Goal: Information Seeking & Learning: Check status

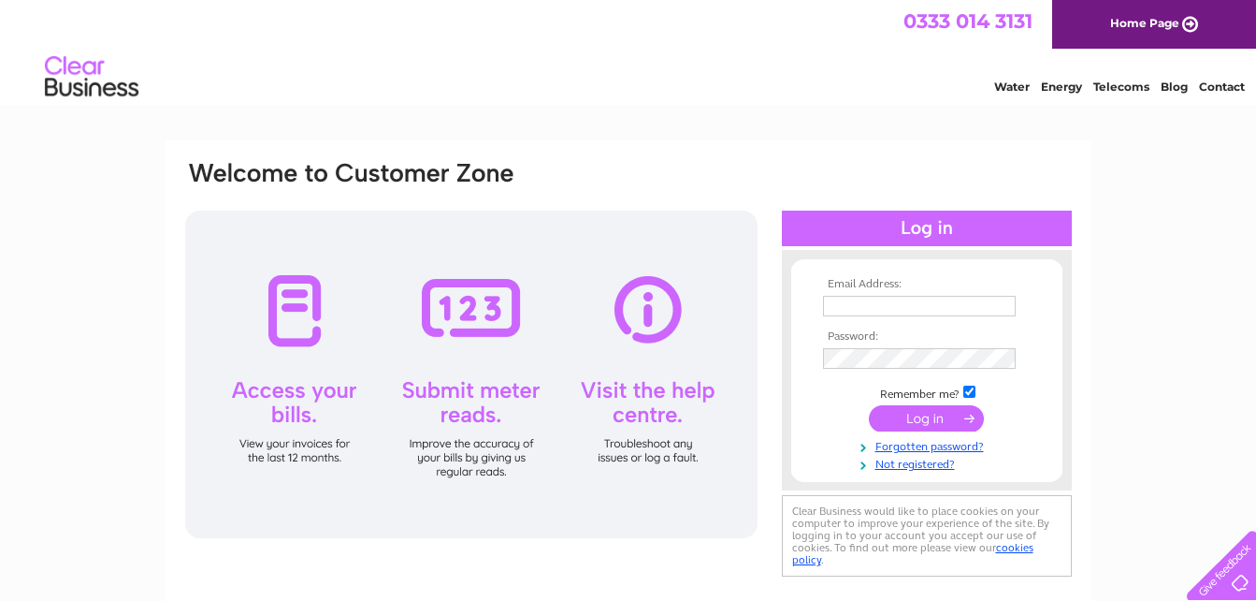
type input "emorrison125@aol.com"
click at [926, 418] on input "submit" at bounding box center [926, 418] width 115 height 26
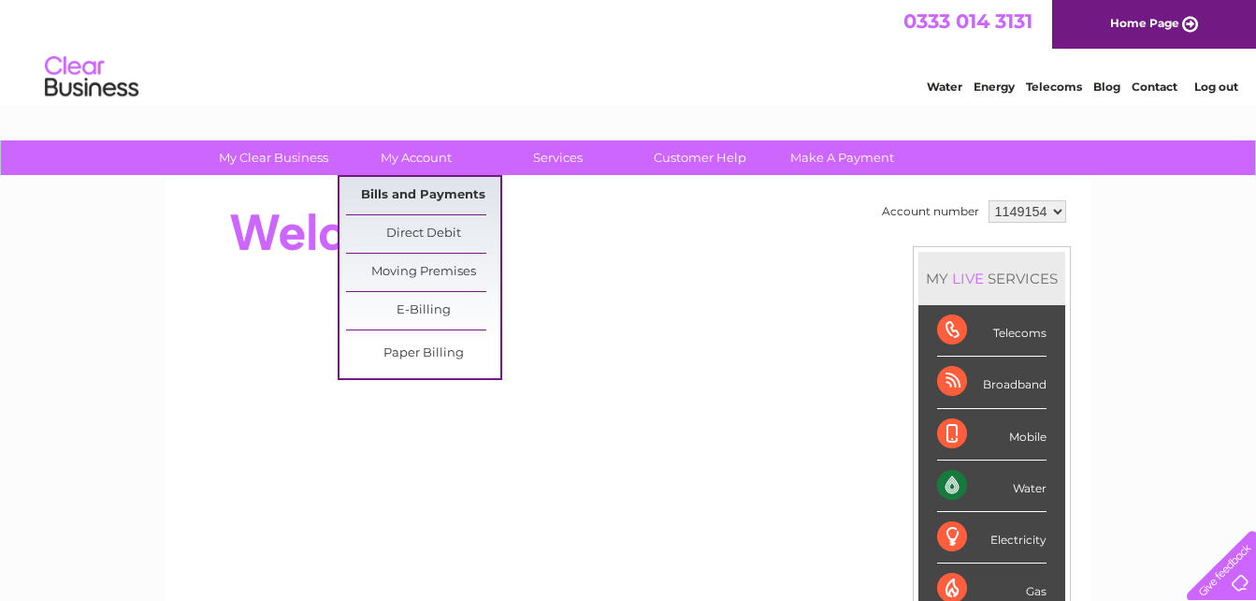
click at [416, 194] on link "Bills and Payments" at bounding box center [423, 195] width 154 height 37
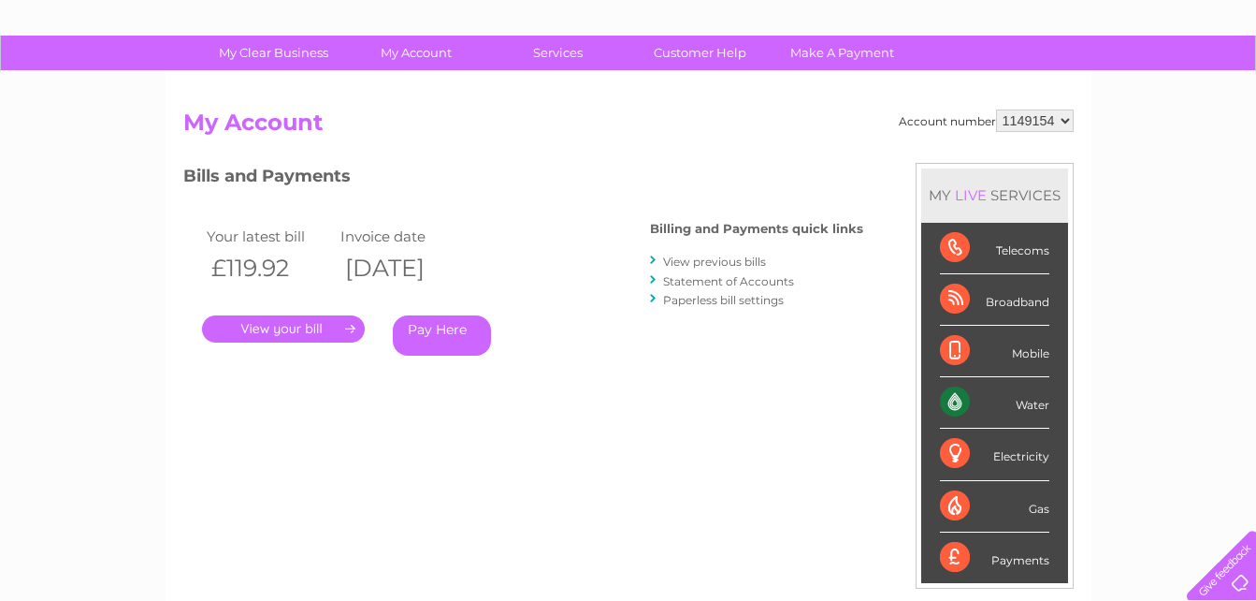
scroll to position [94, 0]
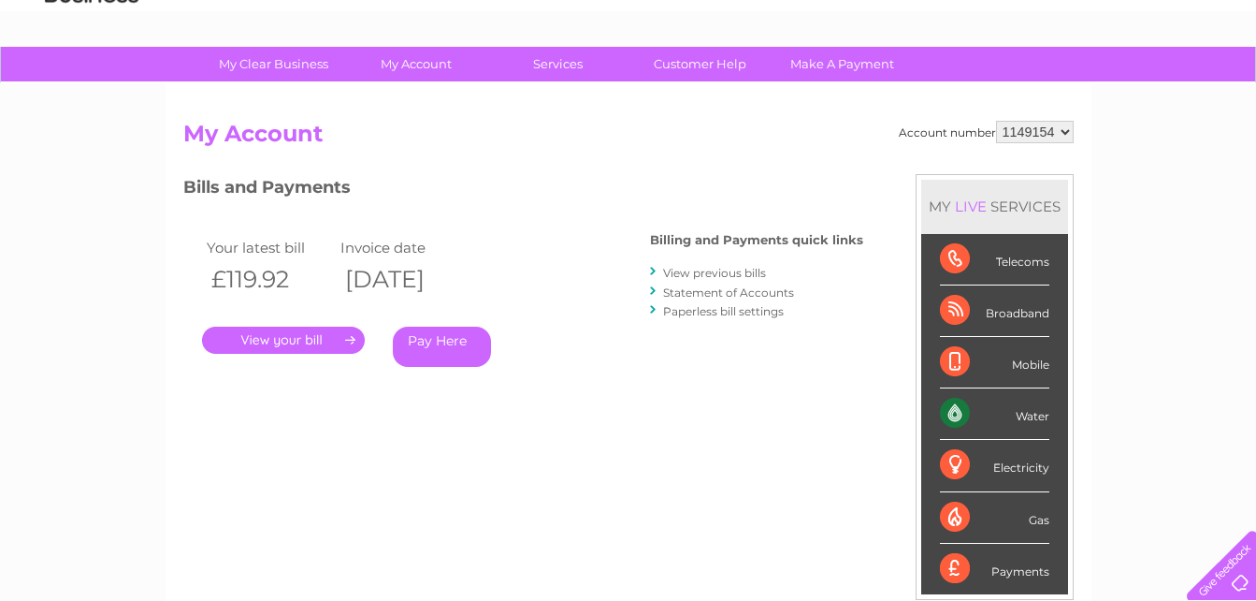
click at [307, 341] on link "." at bounding box center [283, 339] width 163 height 27
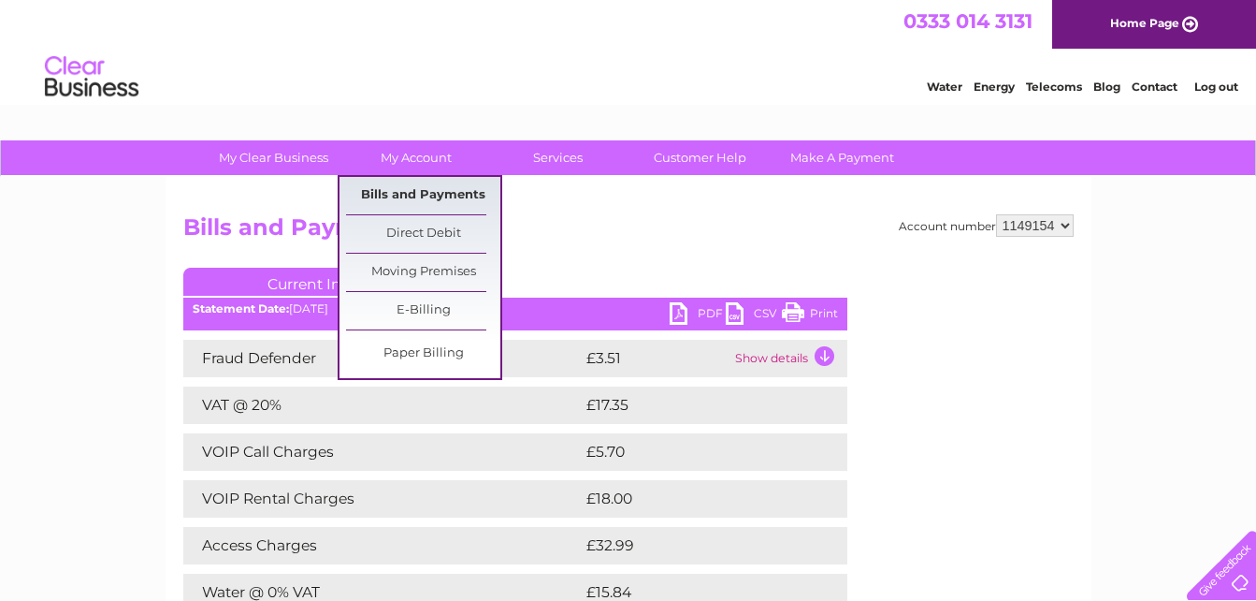
click at [420, 191] on link "Bills and Payments" at bounding box center [423, 195] width 154 height 37
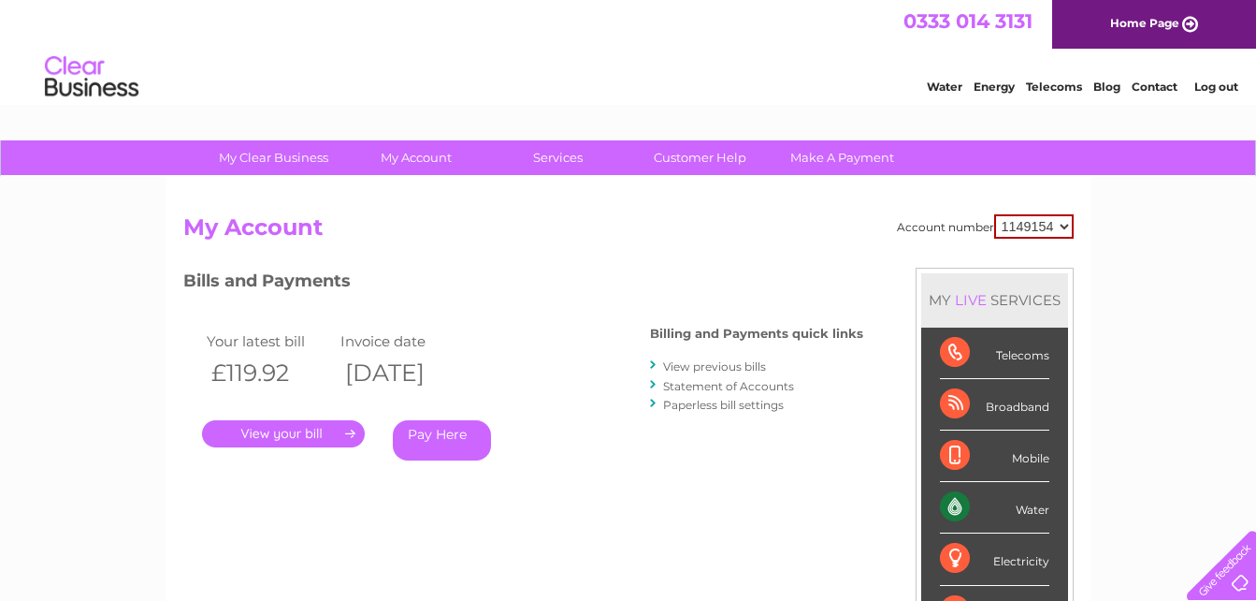
click at [710, 366] on link "View previous bills" at bounding box center [714, 366] width 103 height 14
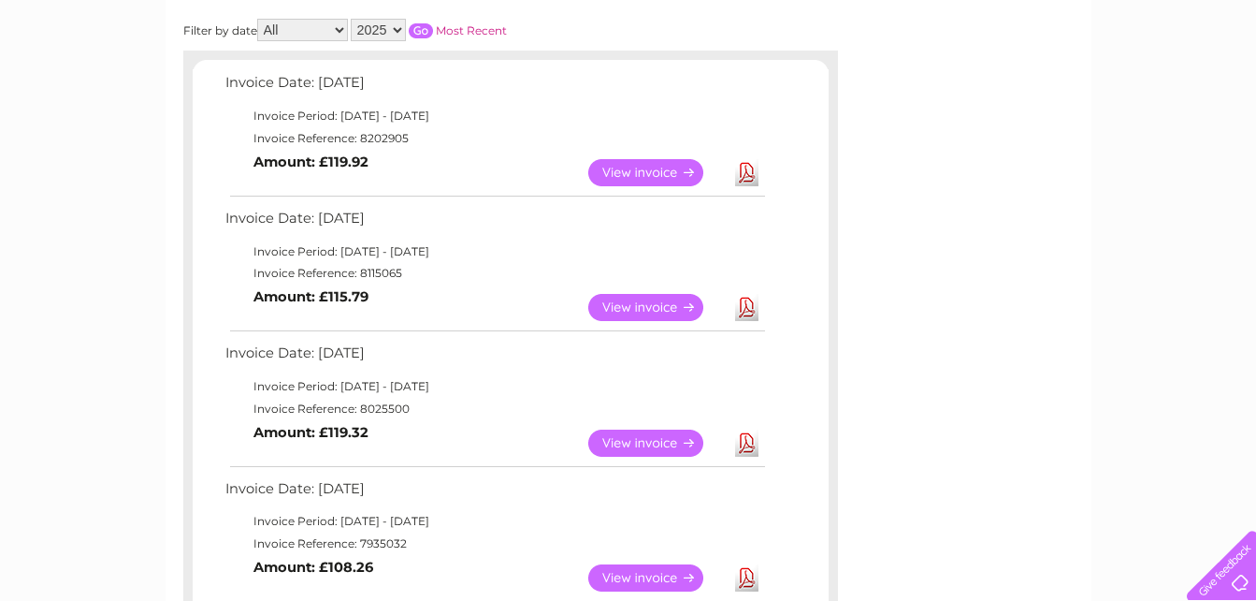
scroll to position [187, 0]
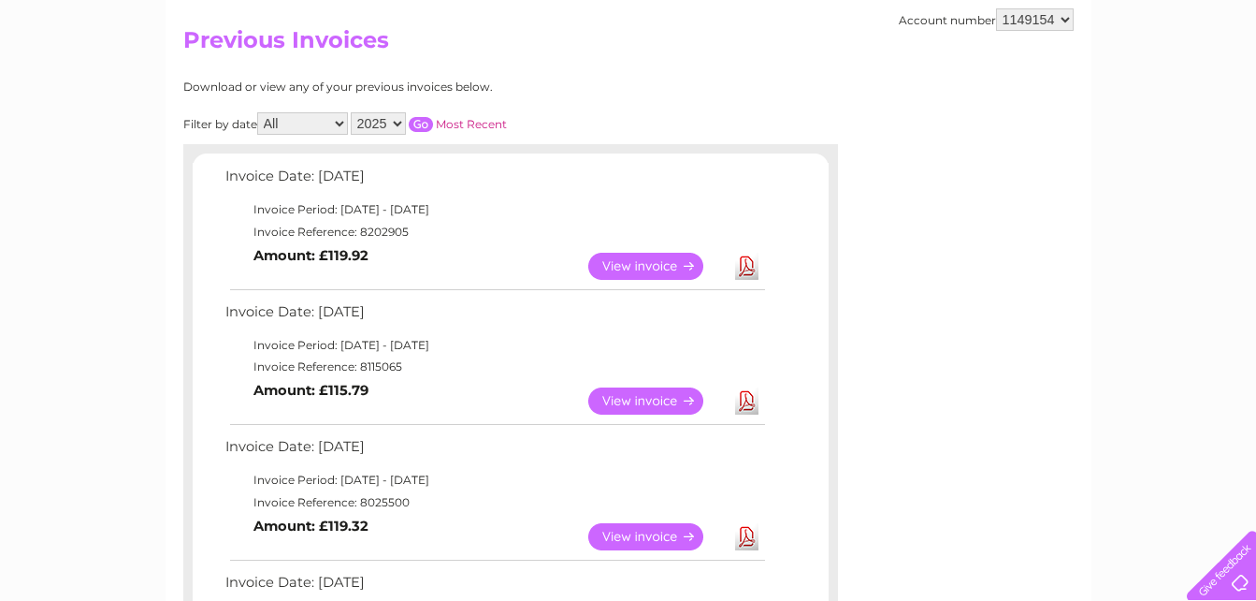
click at [338, 122] on select "All January February March April May June July August September October Novembe…" at bounding box center [302, 123] width 91 height 22
click at [259, 112] on select "All January February March April May June July August September October Novembe…" at bounding box center [302, 123] width 91 height 22
click at [400, 125] on select "2025 2024 2023 2022" at bounding box center [378, 123] width 55 height 22
select select "2022"
click at [353, 112] on select "2025 2024 2023 2022" at bounding box center [378, 123] width 55 height 22
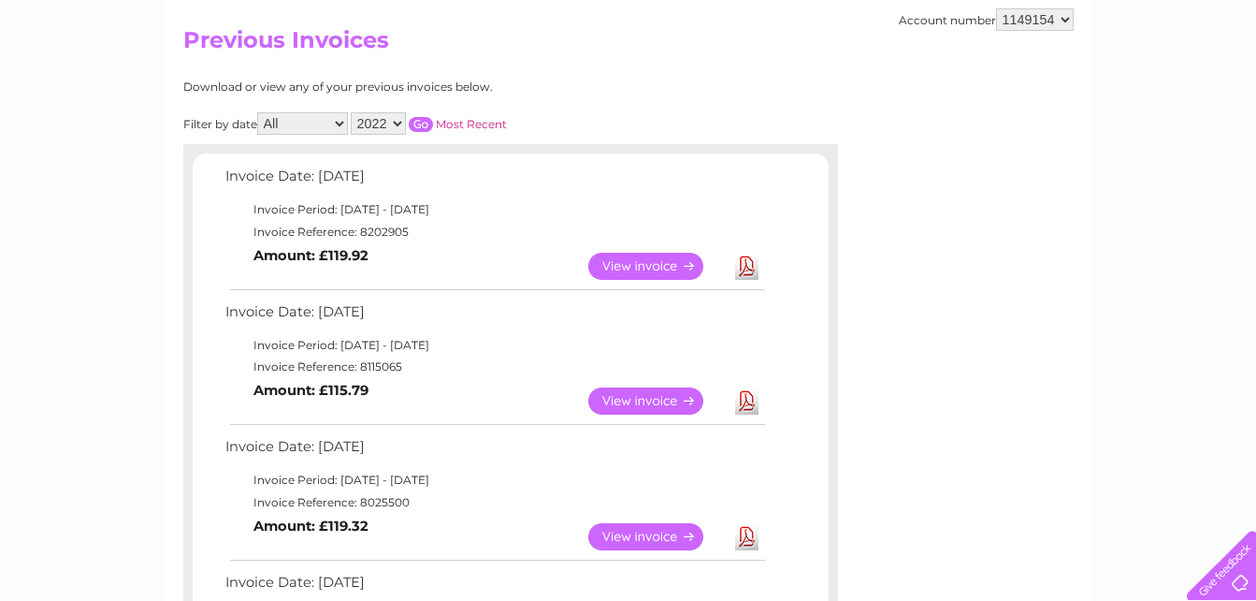
click at [419, 121] on input "button" at bounding box center [421, 124] width 24 height 15
click at [629, 265] on link "View" at bounding box center [657, 266] width 138 height 27
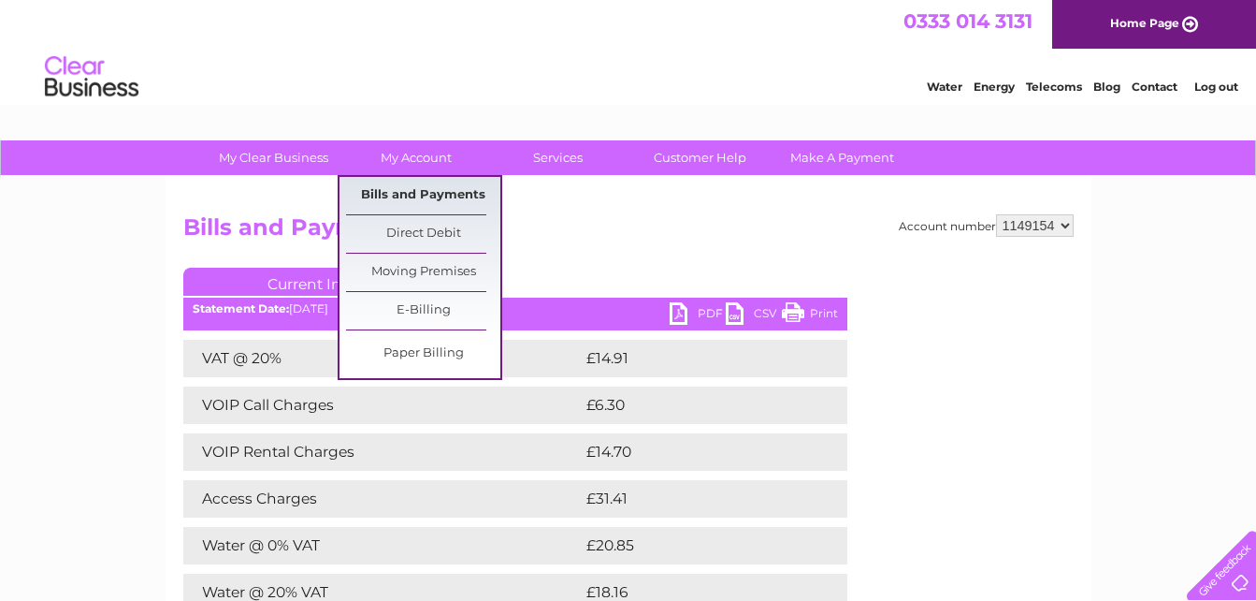
click at [405, 191] on link "Bills and Payments" at bounding box center [423, 195] width 154 height 37
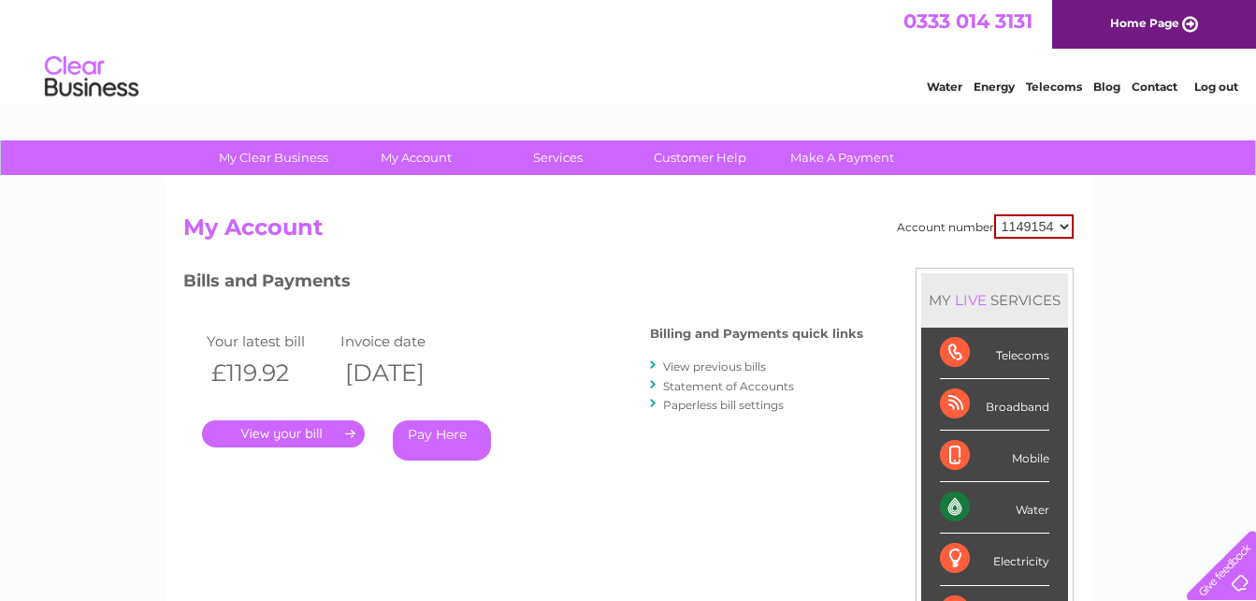
click at [679, 360] on link "View previous bills" at bounding box center [714, 366] width 103 height 14
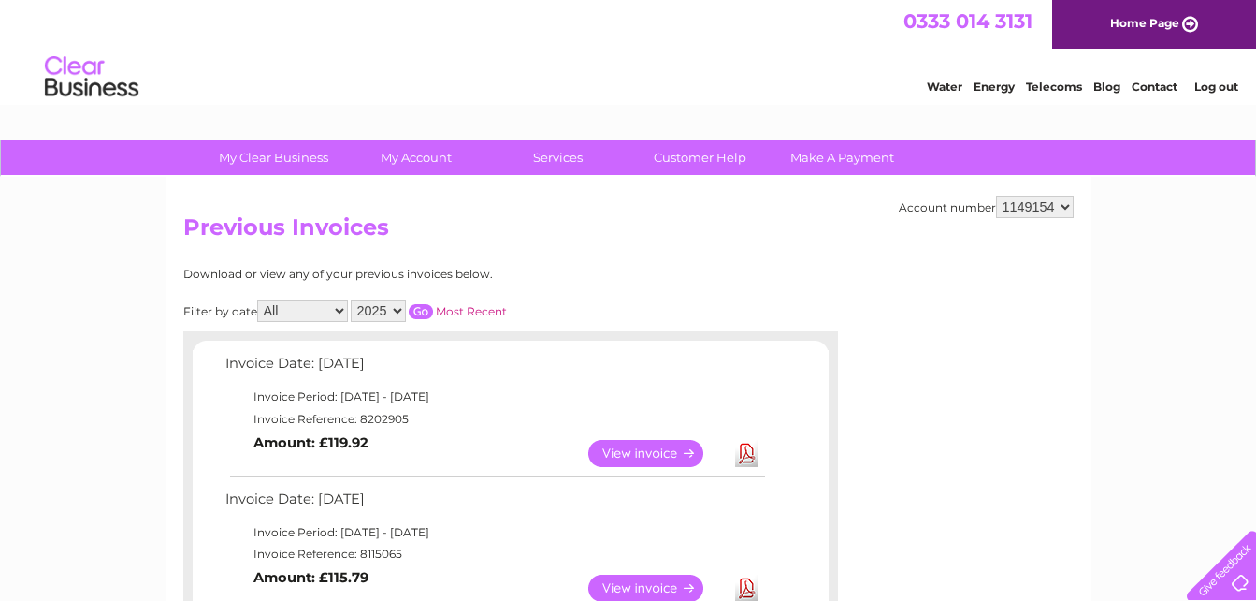
click at [398, 312] on select "2025 2024 2023 2022" at bounding box center [378, 310] width 55 height 22
